Goal: Information Seeking & Learning: Check status

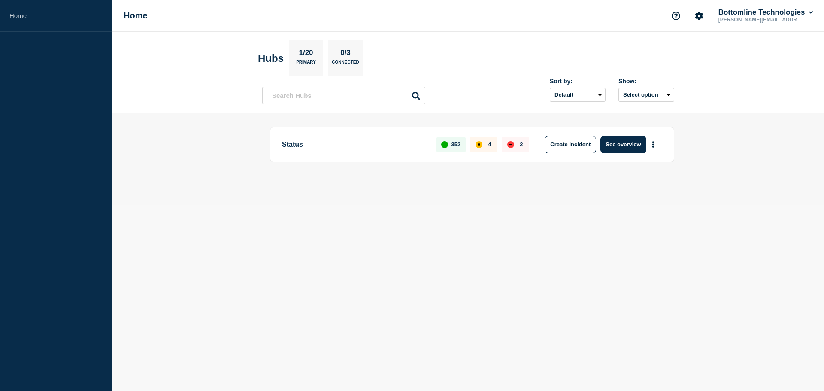
click at [305, 145] on p "Status" at bounding box center [354, 144] width 145 height 17
click at [325, 94] on input "text" at bounding box center [343, 96] width 163 height 18
click at [597, 95] on select "Default Last added Last updated Most active A-Z" at bounding box center [577, 95] width 56 height 14
click at [633, 97] on button "Select option" at bounding box center [646, 95] width 56 height 14
click at [505, 88] on div "Sort by: Default Last added Last updated Most active A-Z Show: Select option Al…" at bounding box center [468, 91] width 412 height 25
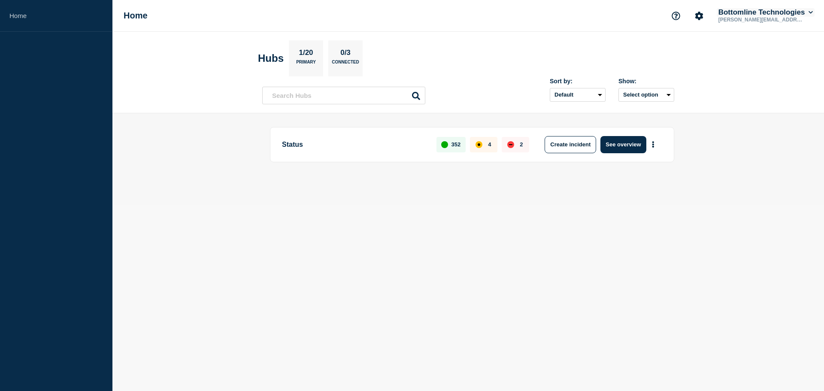
click at [795, 15] on button "Bottomline Technologies" at bounding box center [765, 12] width 98 height 9
click at [571, 45] on section "Hubs 1/20 Primary 0/3 Connected" at bounding box center [468, 58] width 420 height 36
click at [5, 17] on link "Home" at bounding box center [56, 16] width 112 height 32
drag, startPoint x: 296, startPoint y: 142, endPoint x: 344, endPoint y: 144, distance: 48.9
click at [296, 142] on p "Status" at bounding box center [354, 144] width 145 height 17
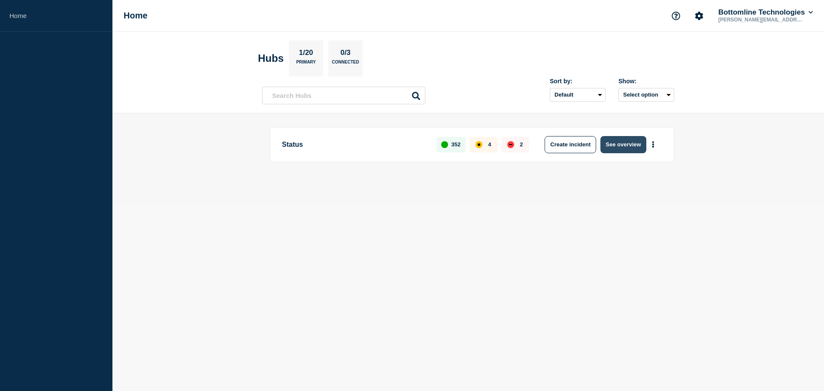
click at [633, 144] on button "See overview" at bounding box center [622, 144] width 45 height 17
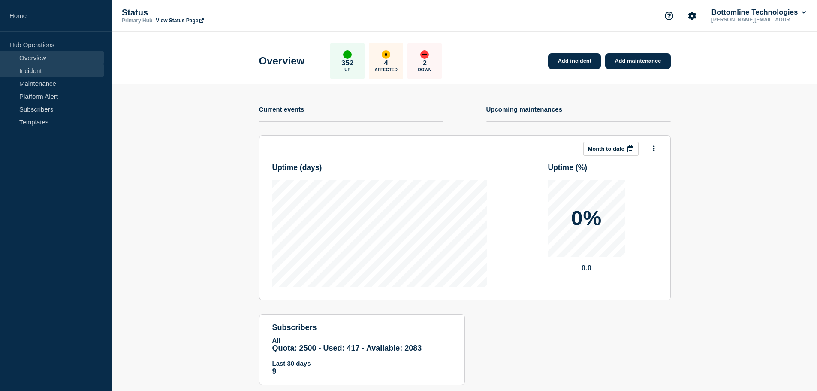
click at [23, 68] on link "Incident" at bounding box center [52, 70] width 104 height 13
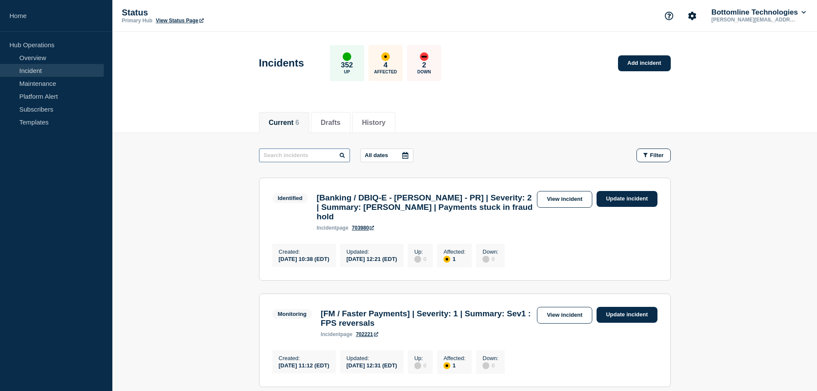
click at [298, 154] on input "text" at bounding box center [304, 155] width 91 height 14
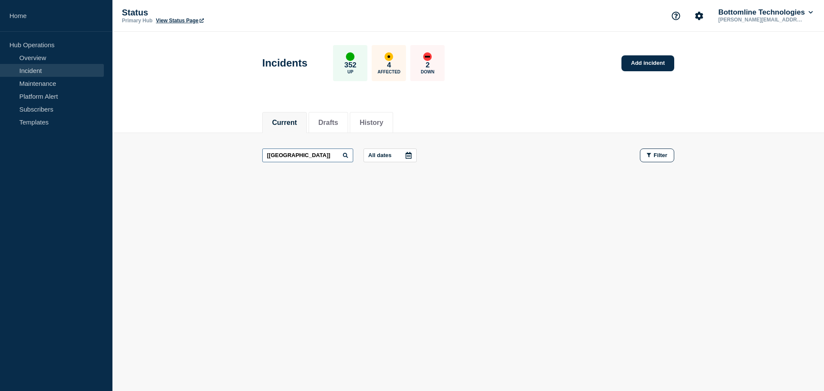
click at [298, 154] on input "[TX]" at bounding box center [307, 155] width 91 height 14
type input "["
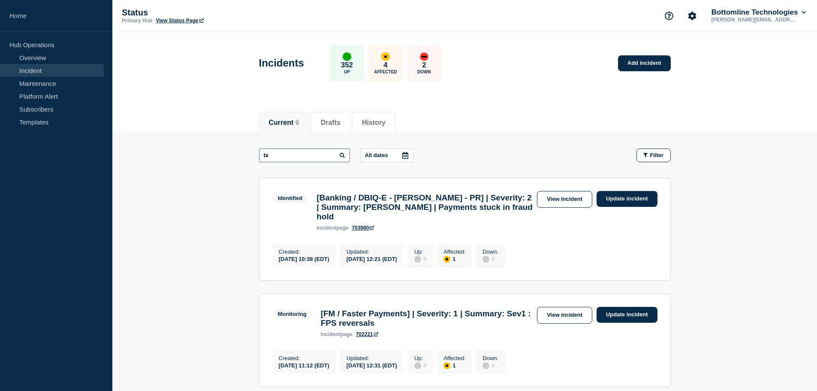
type input "tx"
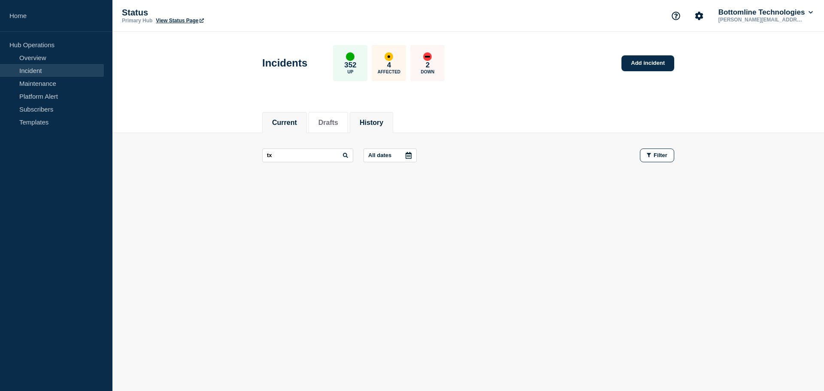
click at [380, 128] on li "History" at bounding box center [371, 122] width 43 height 21
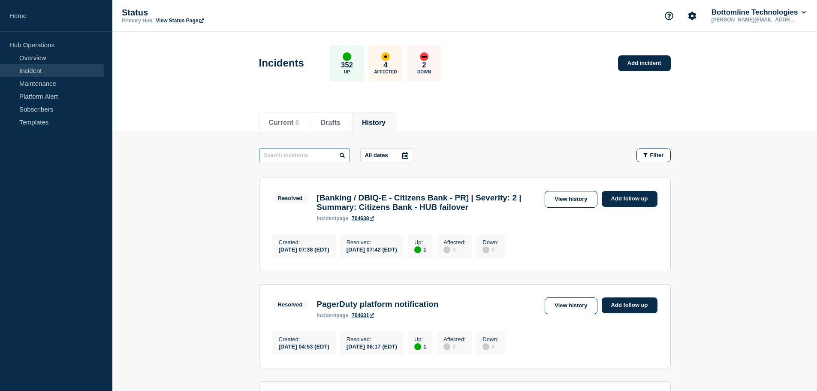
click at [300, 153] on input "text" at bounding box center [304, 155] width 91 height 14
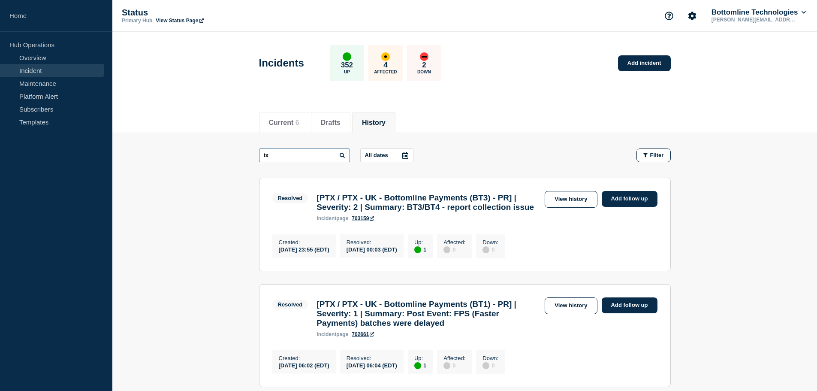
click at [280, 159] on input "tx" at bounding box center [304, 155] width 91 height 14
type input "[tx"
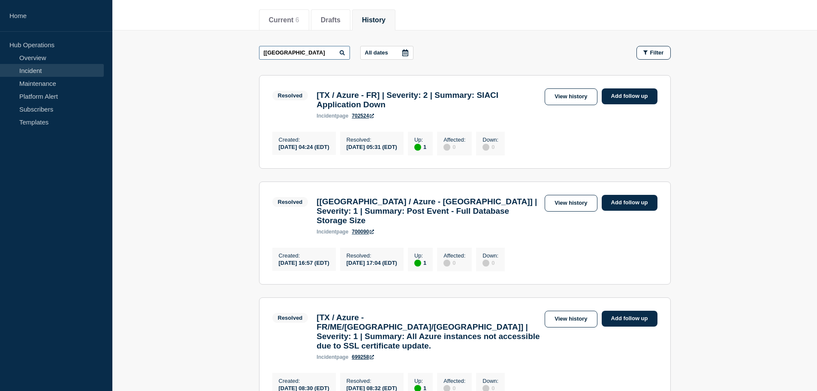
scroll to position [129, 0]
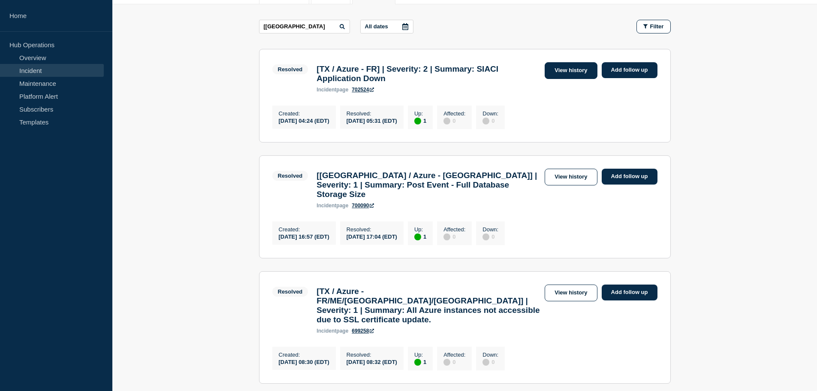
click at [562, 73] on link "View history" at bounding box center [571, 70] width 52 height 17
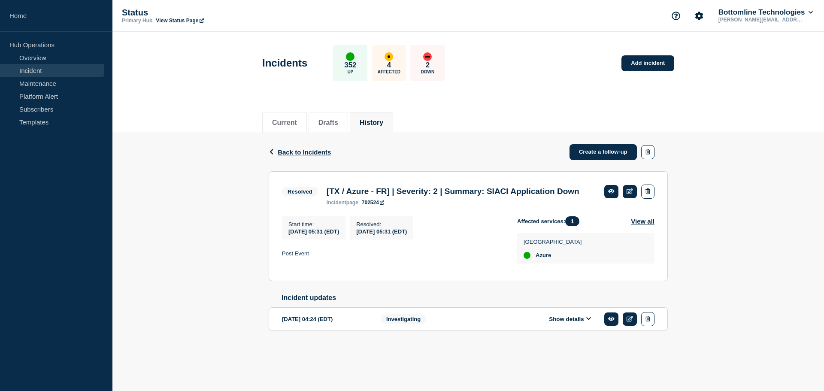
click at [571, 323] on button "Show details" at bounding box center [569, 318] width 47 height 7
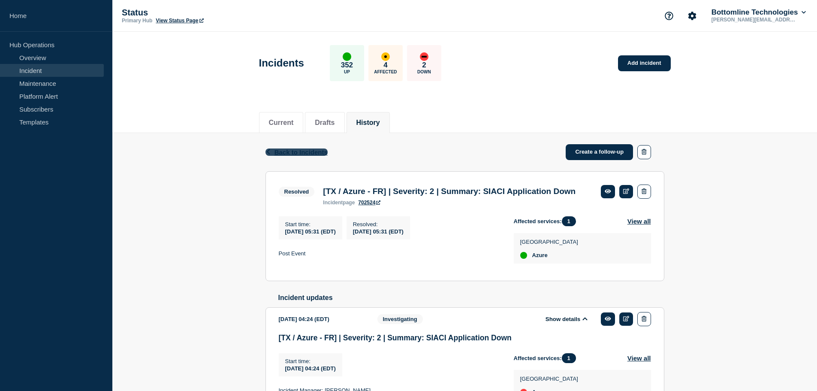
click at [294, 153] on span "Back to Incidents" at bounding box center [301, 151] width 53 height 7
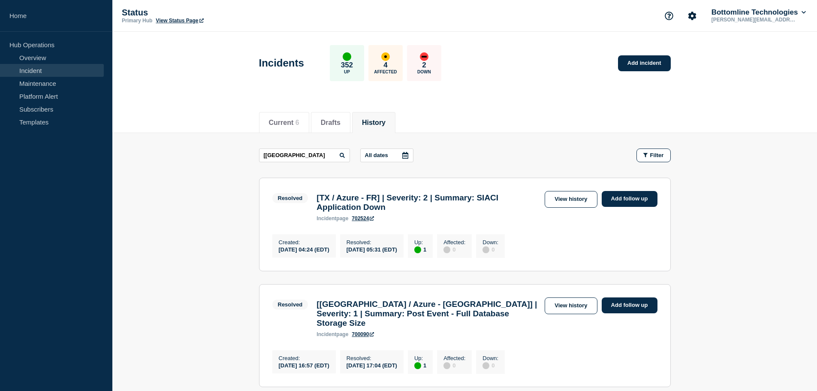
click at [56, 71] on link "Incident" at bounding box center [52, 70] width 104 height 13
click at [35, 23] on link "Home" at bounding box center [56, 16] width 112 height 32
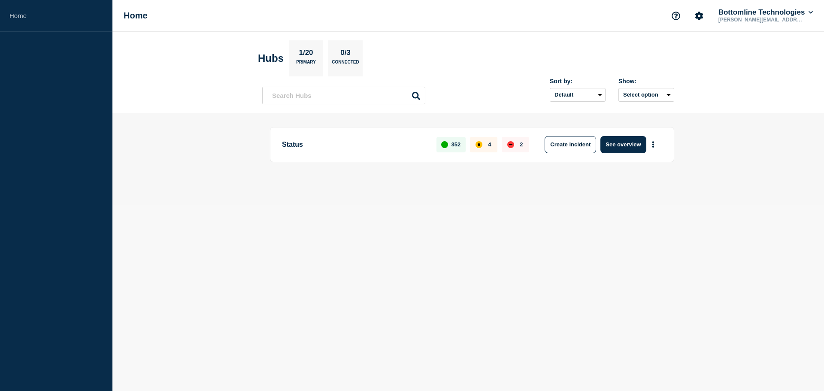
click at [377, 235] on body "Home Home Bottomline Technologies hussein.reslan@bottomline.com Hubs 1/20 Prima…" at bounding box center [412, 195] width 824 height 391
click at [392, 239] on body "Home Home Bottomline Technologies hussein.reslan@bottomline.com Hubs 1/20 Prima…" at bounding box center [412, 195] width 824 height 391
click at [617, 147] on button "See overview" at bounding box center [622, 144] width 45 height 17
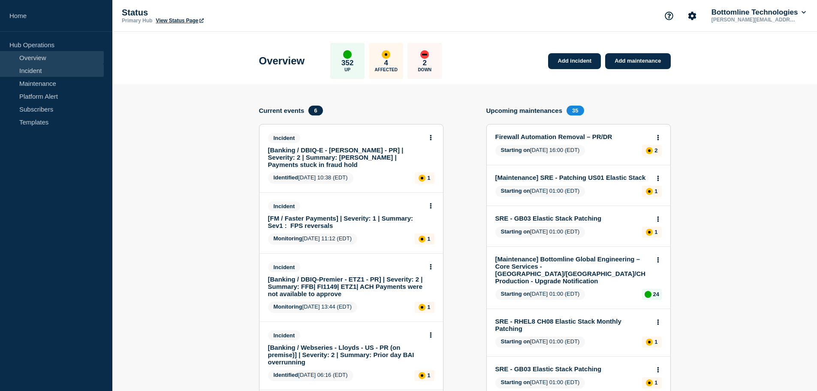
click at [47, 72] on link "Incident" at bounding box center [52, 70] width 104 height 13
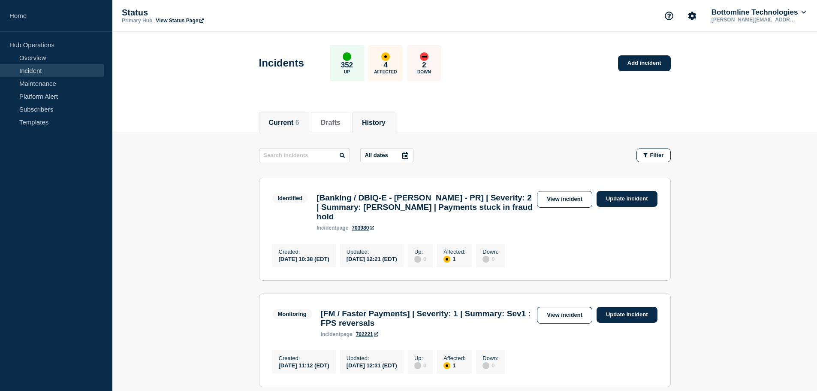
click at [383, 123] on button "History" at bounding box center [374, 123] width 24 height 8
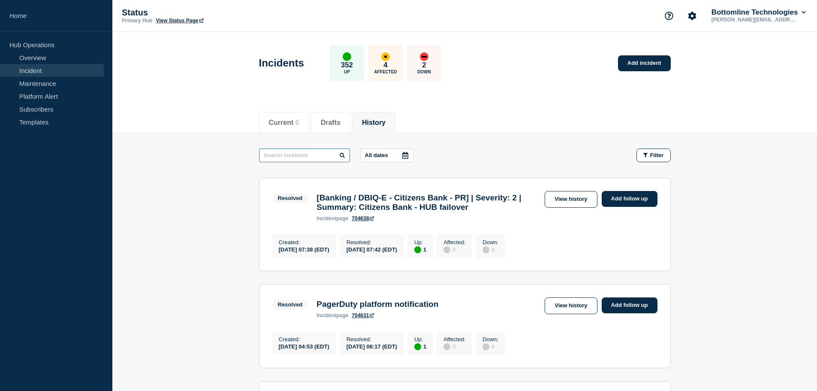
click at [298, 158] on input "text" at bounding box center [304, 155] width 91 height 14
type input "[tx"
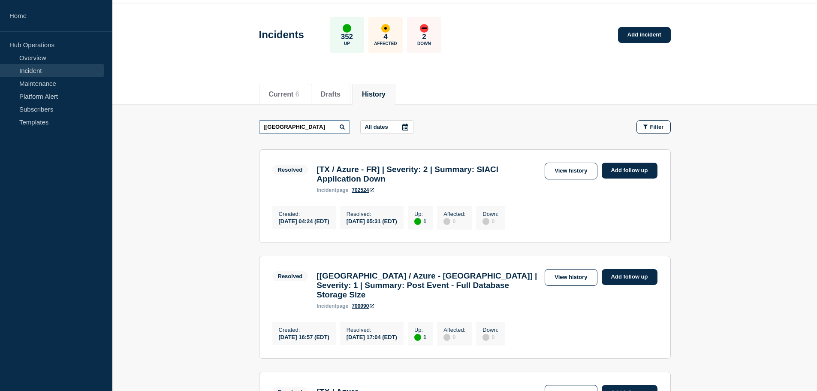
scroll to position [43, 0]
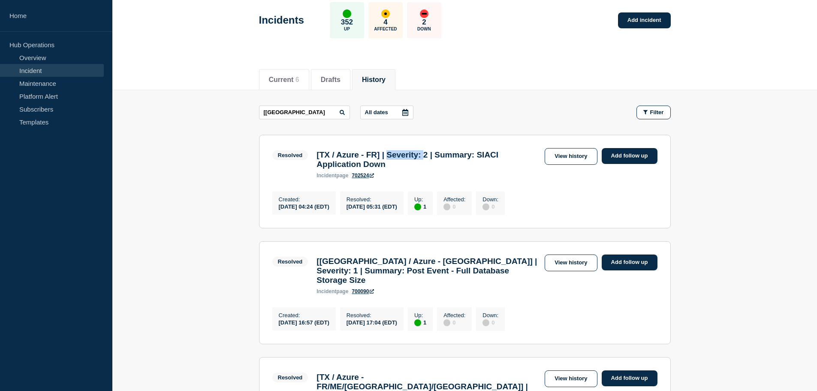
drag, startPoint x: 398, startPoint y: 157, endPoint x: 440, endPoint y: 157, distance: 41.6
click at [440, 157] on h3 "[TX / Azure - FR] | Severity: 2 | Summary: SIACI Application Down" at bounding box center [429, 159] width 224 height 19
drag, startPoint x: 412, startPoint y: 269, endPoint x: 451, endPoint y: 270, distance: 38.6
click at [451, 270] on h3 "[TX / Azure - US] | Severity: 1 | Summary: Post Event - Full Database Storage S…" at bounding box center [429, 271] width 224 height 28
click at [486, 270] on h3 "[TX / Azure - US] | Severity: 1 | Summary: Post Event - Full Database Storage S…" at bounding box center [429, 271] width 224 height 28
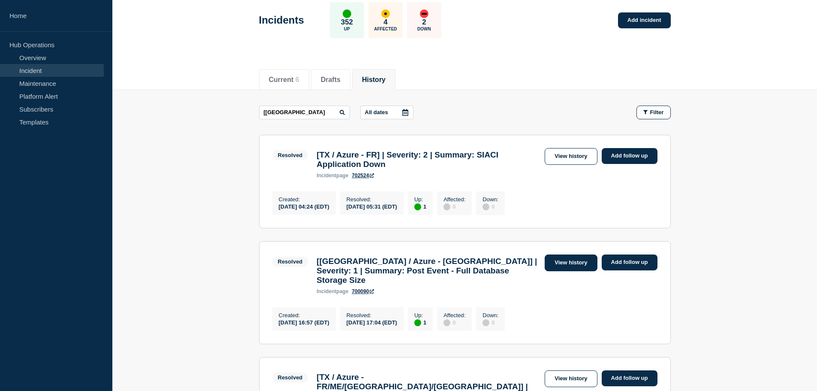
click at [571, 270] on link "View history" at bounding box center [571, 262] width 52 height 17
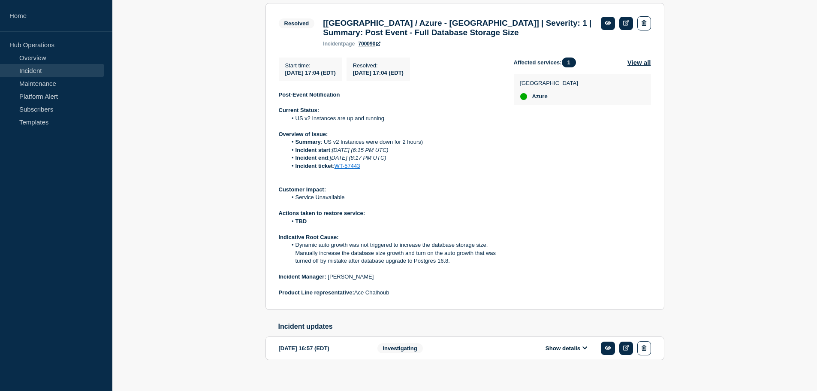
scroll to position [185, 0]
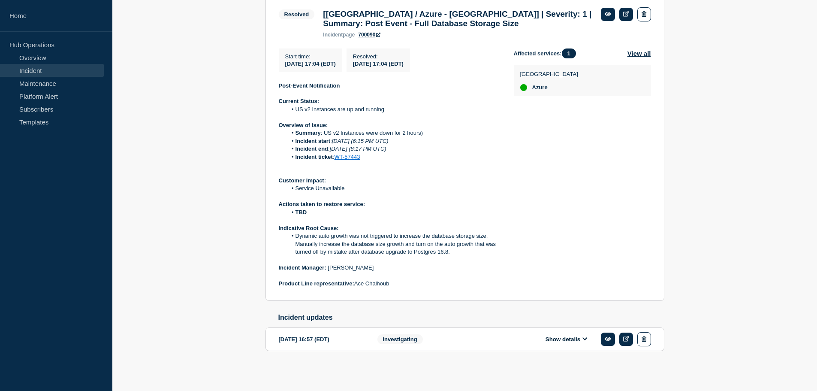
click at [579, 340] on button "Show details" at bounding box center [566, 338] width 47 height 7
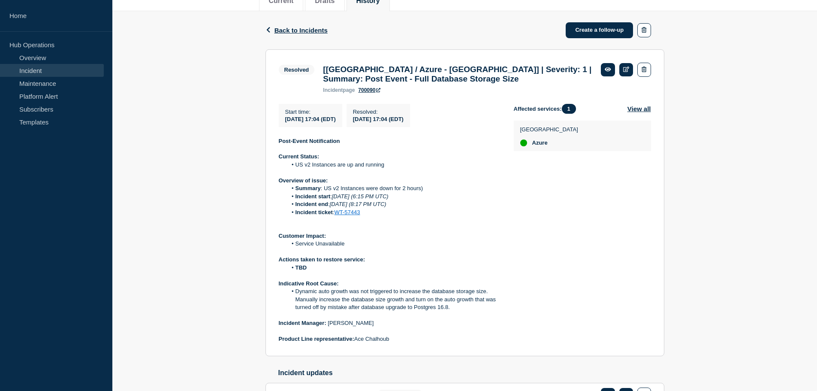
scroll to position [118, 0]
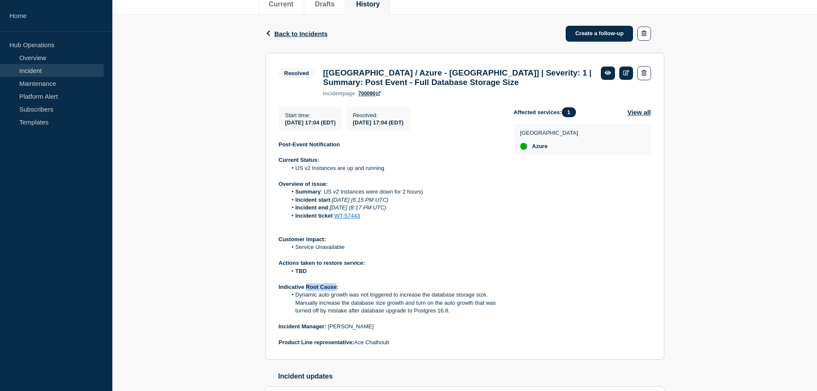
drag, startPoint x: 306, startPoint y: 293, endPoint x: 335, endPoint y: 294, distance: 29.2
click at [335, 290] on strong "Indicative Root Cause:" at bounding box center [309, 287] width 60 height 6
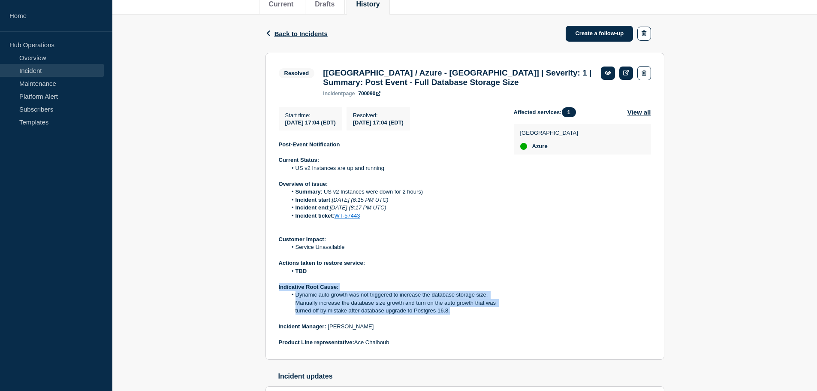
drag, startPoint x: 463, startPoint y: 315, endPoint x: 275, endPoint y: 292, distance: 189.3
click at [275, 292] on section "Resolved [TX / Azure - US] | Severity: 1 | Summary: Post Event - Full Database …" at bounding box center [465, 206] width 399 height 307
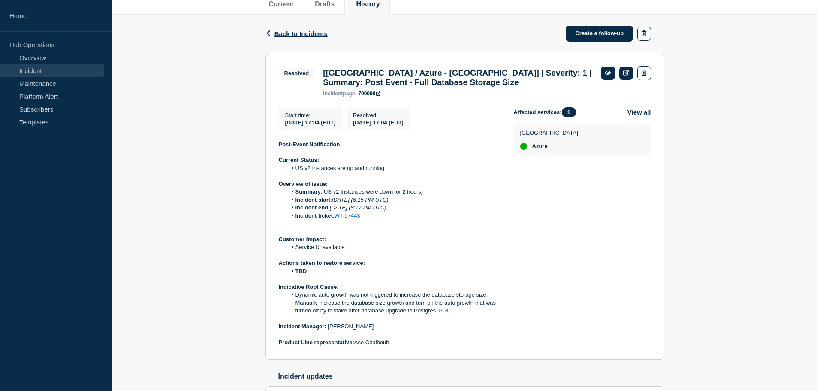
click at [236, 279] on div "Back Back to Incidents Create a follow-up Resolved [TX / Azure - US] | Severity…" at bounding box center [464, 304] width 705 height 578
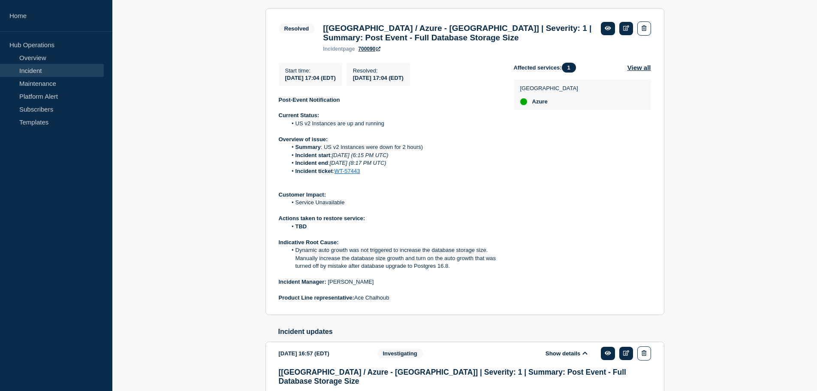
scroll to position [129, 0]
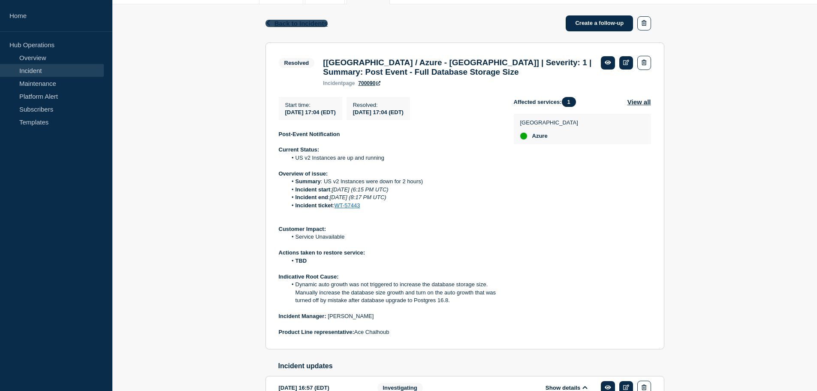
click at [307, 25] on span "Back to Incidents" at bounding box center [301, 23] width 53 height 7
